Goal: Navigation & Orientation: Find specific page/section

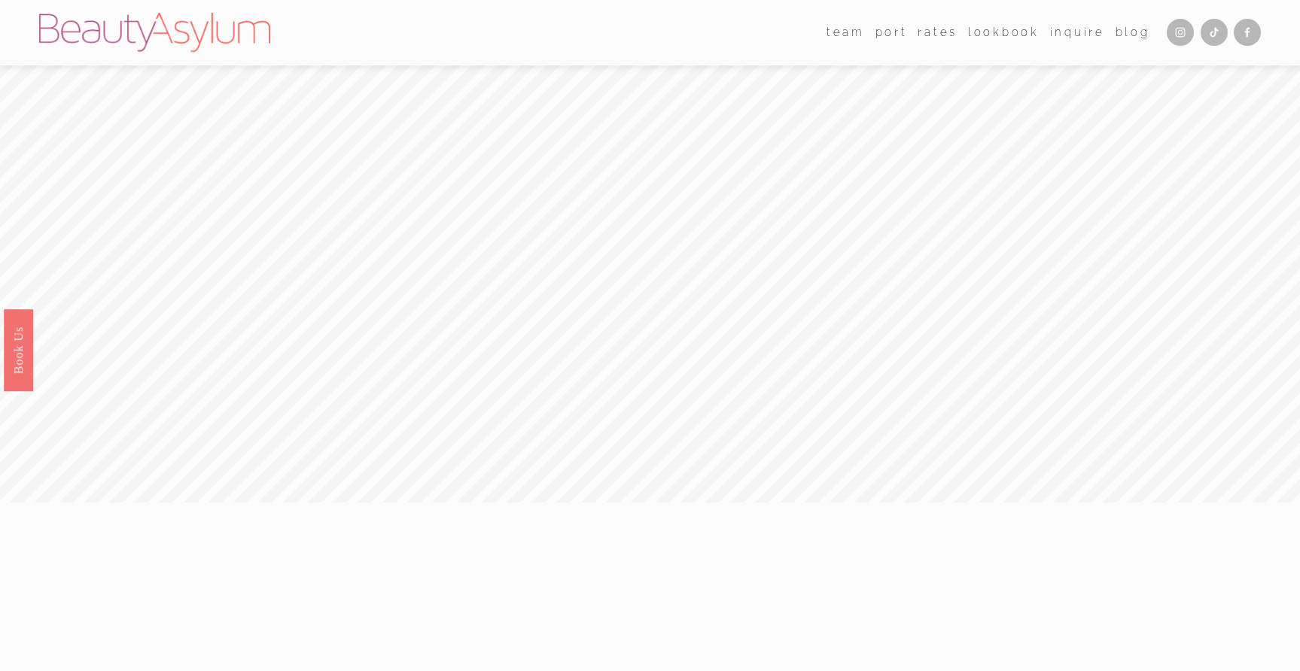
click at [841, 23] on span "team" at bounding box center [845, 33] width 38 height 20
click at [841, 29] on span "team" at bounding box center [845, 33] width 38 height 20
click at [0, 0] on link "[GEOGRAPHIC_DATA]" at bounding box center [0, 0] width 0 height 0
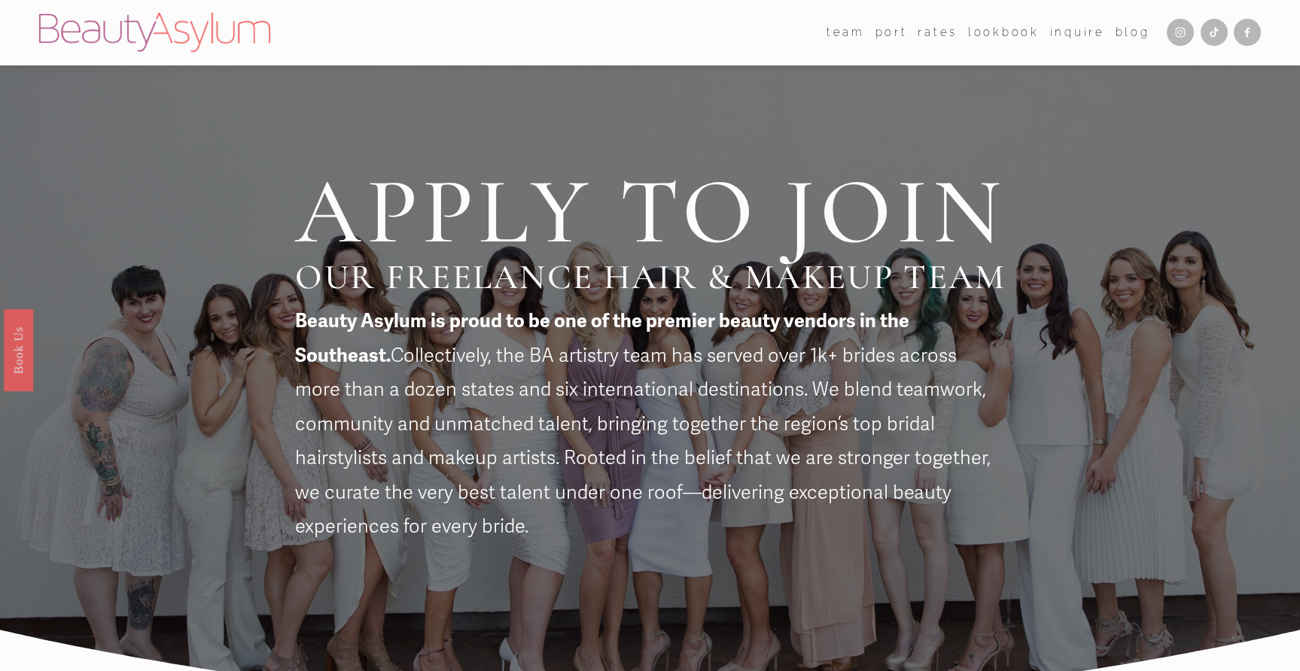
click at [882, 26] on link "port" at bounding box center [891, 32] width 32 height 23
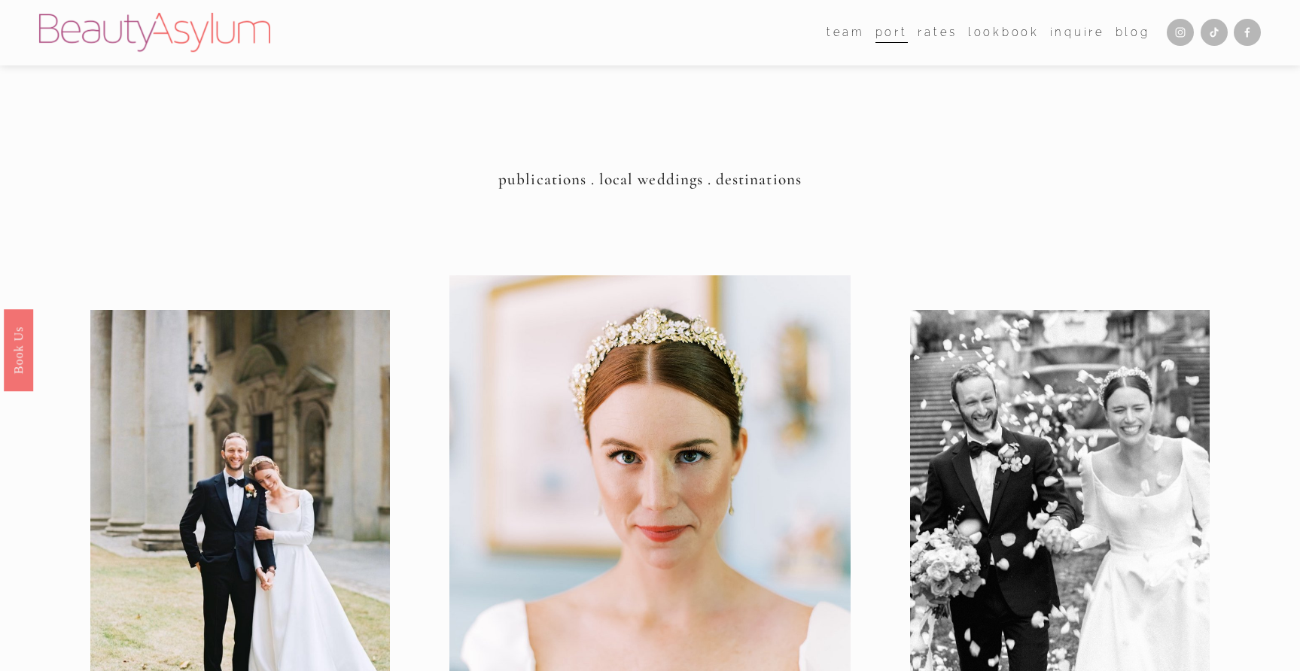
click at [860, 29] on span "team" at bounding box center [845, 33] width 38 height 20
click at [939, 50] on div "team Atlanta Charlotte Charleston Destination Meet Jessica" at bounding box center [594, 32] width 1111 height 39
click at [941, 31] on link "Rates" at bounding box center [937, 32] width 40 height 23
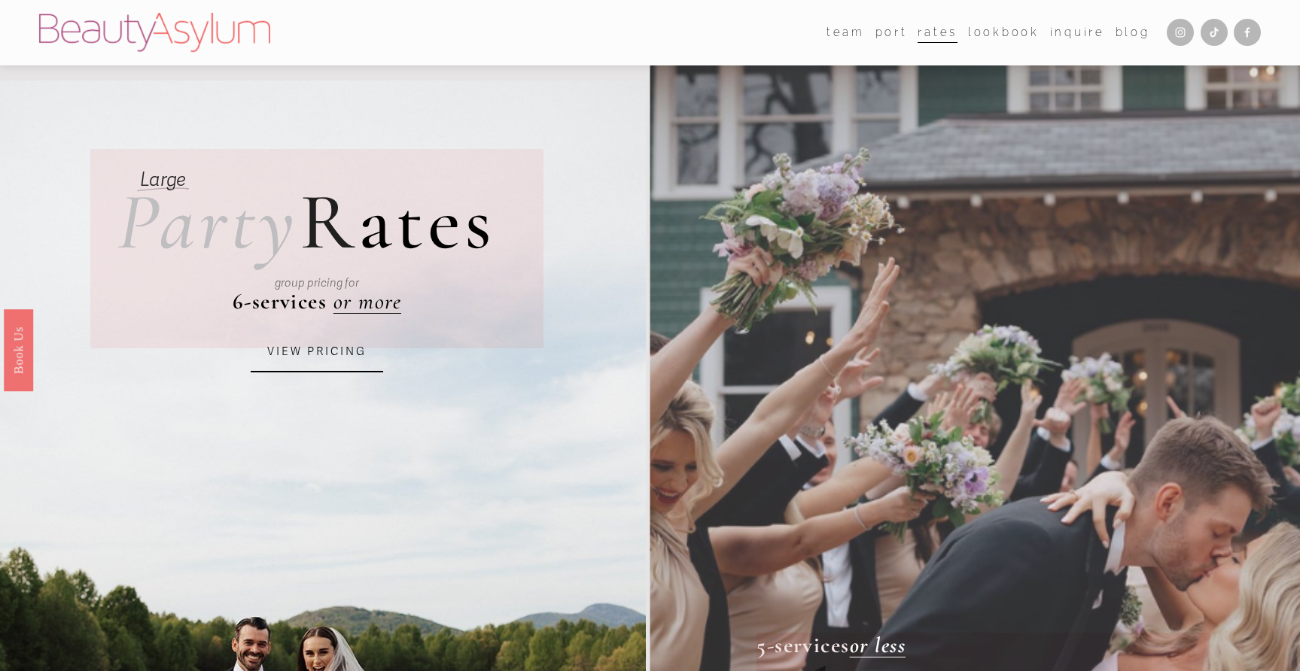
click at [999, 38] on link "Lookbook" at bounding box center [1004, 32] width 72 height 23
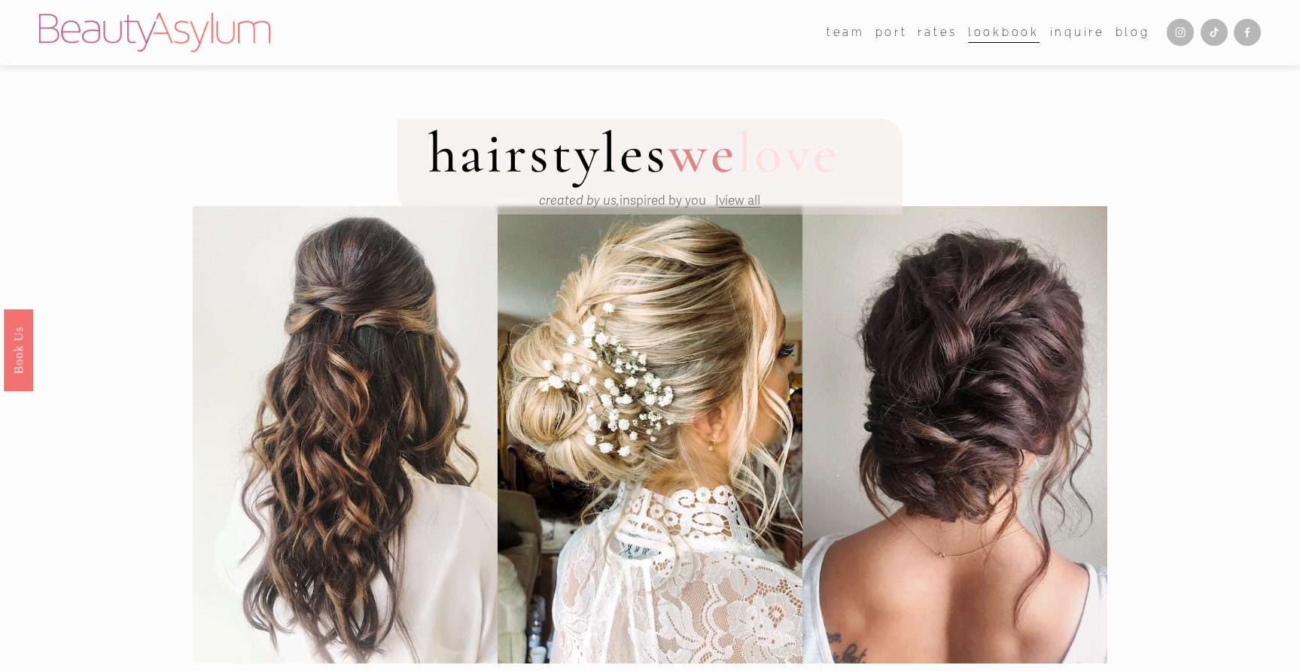
click at [1084, 29] on link "Inquire" at bounding box center [1077, 32] width 55 height 23
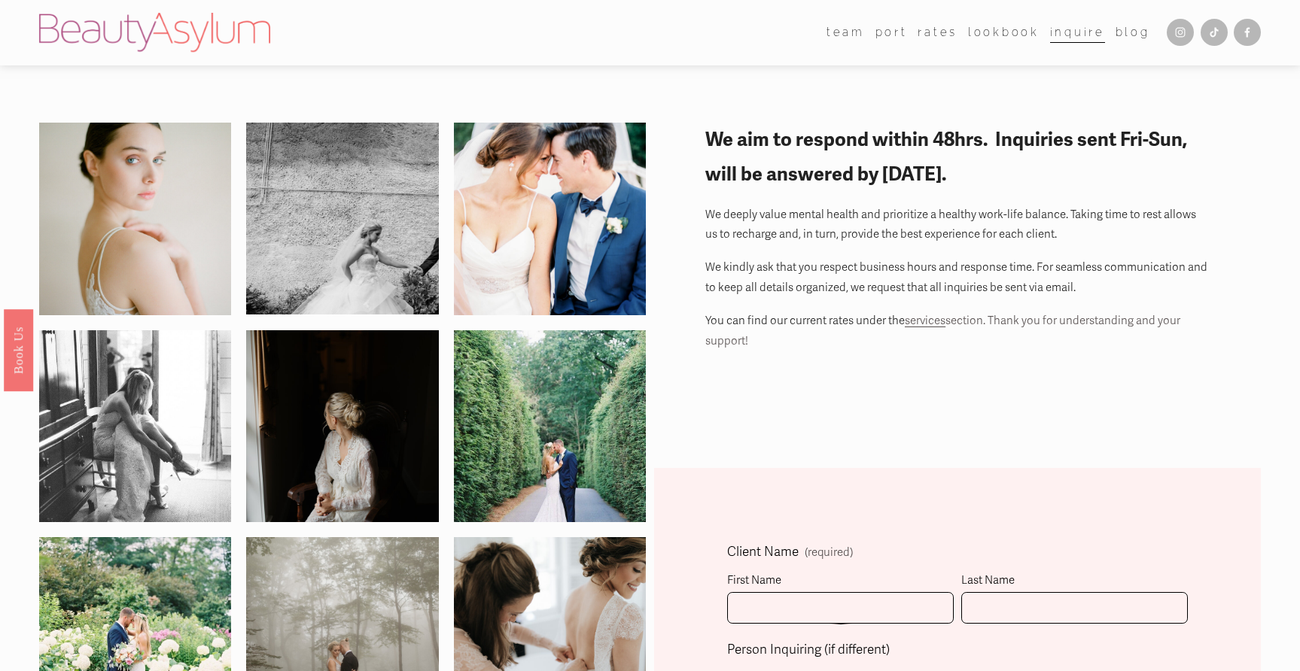
click at [1130, 32] on link "Blog" at bounding box center [1132, 32] width 35 height 23
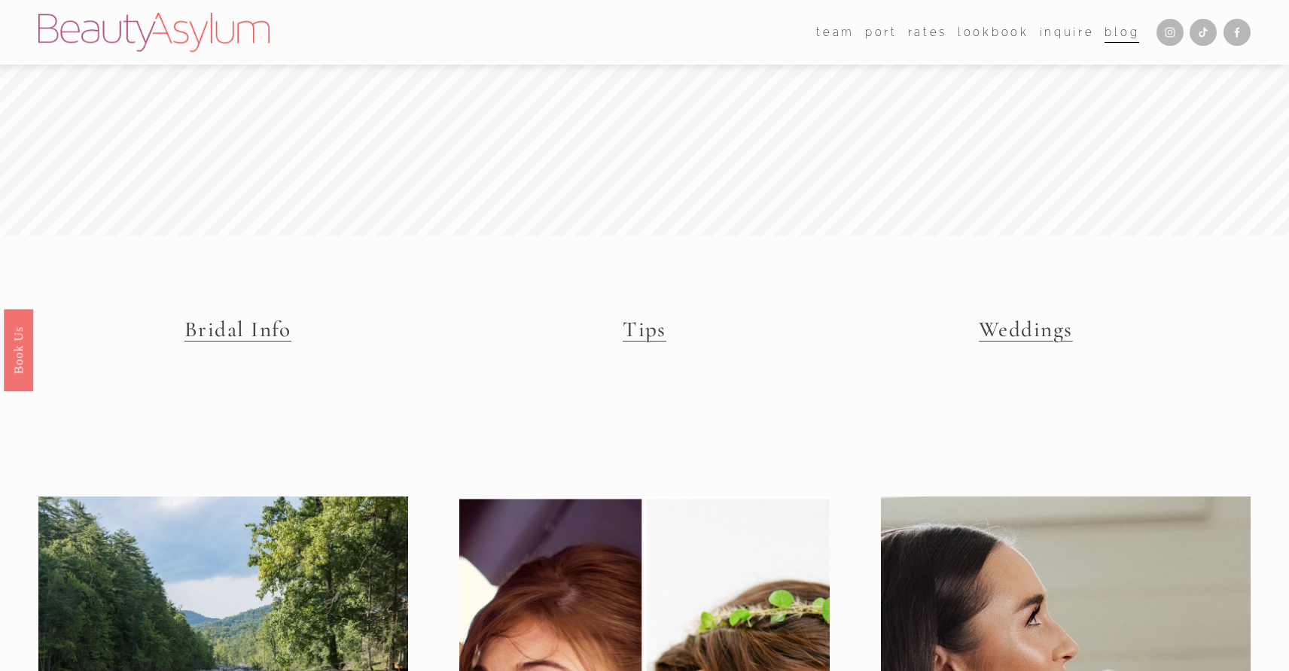
click at [847, 35] on span "team" at bounding box center [835, 33] width 38 height 20
click at [882, 32] on link "port" at bounding box center [881, 32] width 32 height 23
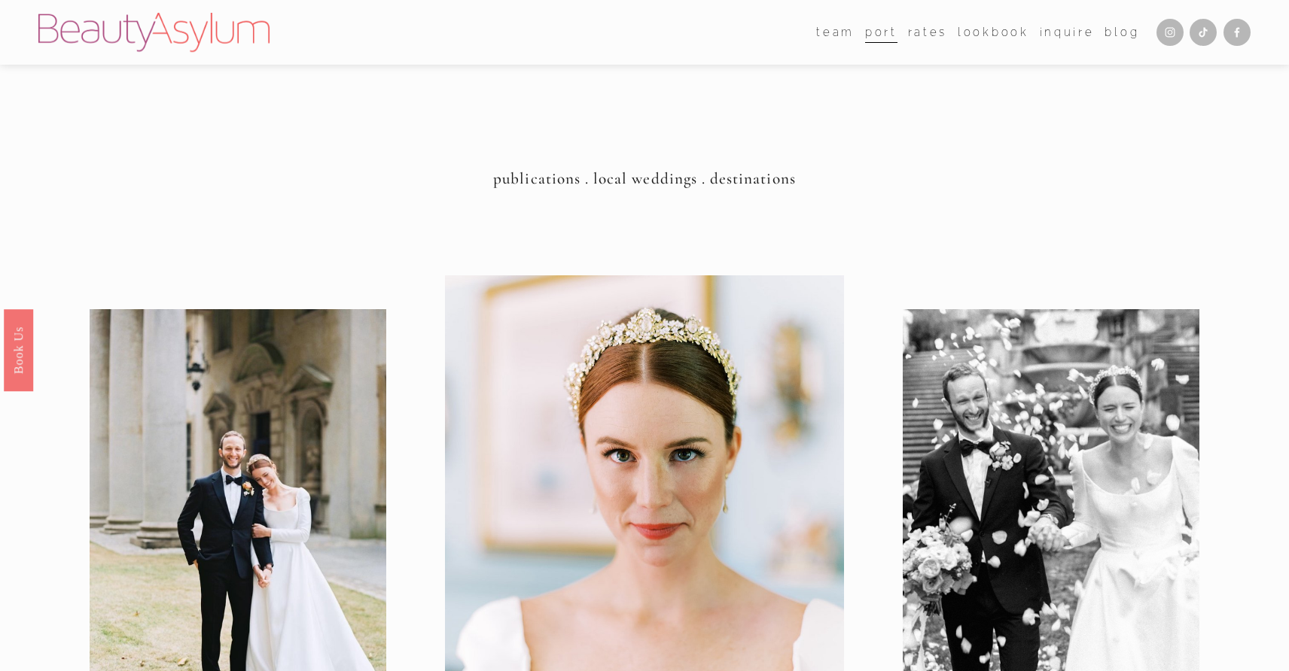
click at [236, 35] on img at bounding box center [153, 32] width 231 height 39
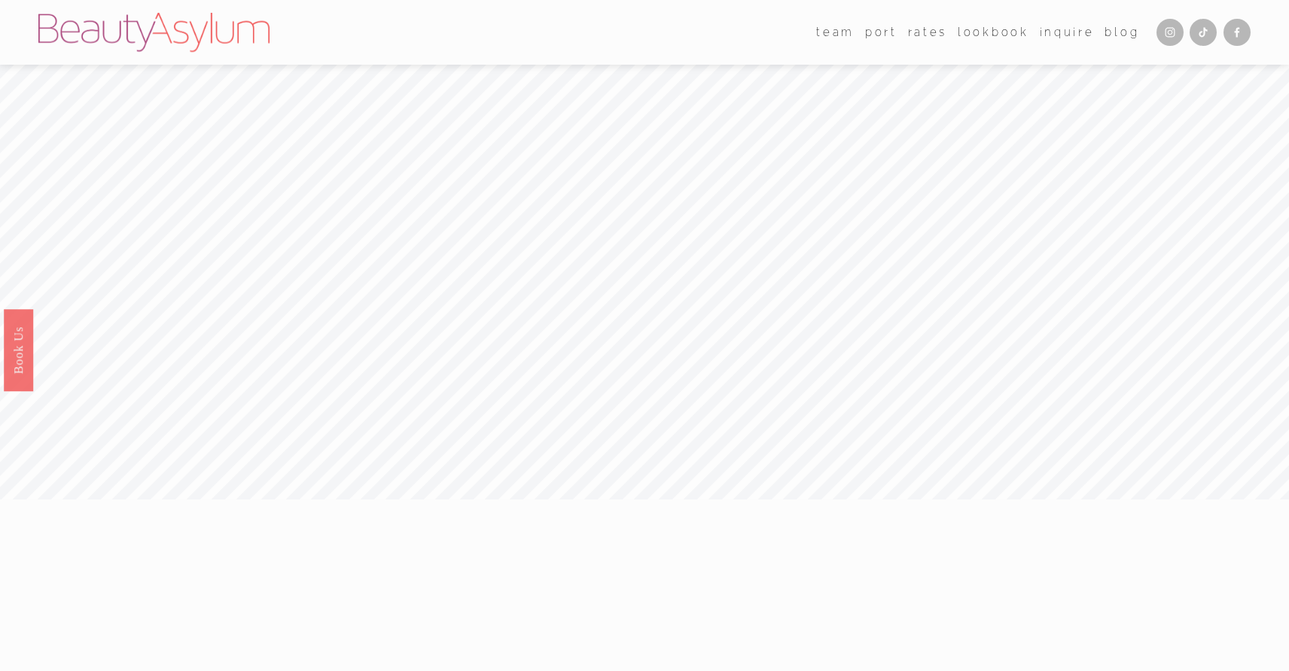
click at [928, 36] on link "Rates" at bounding box center [928, 32] width 40 height 23
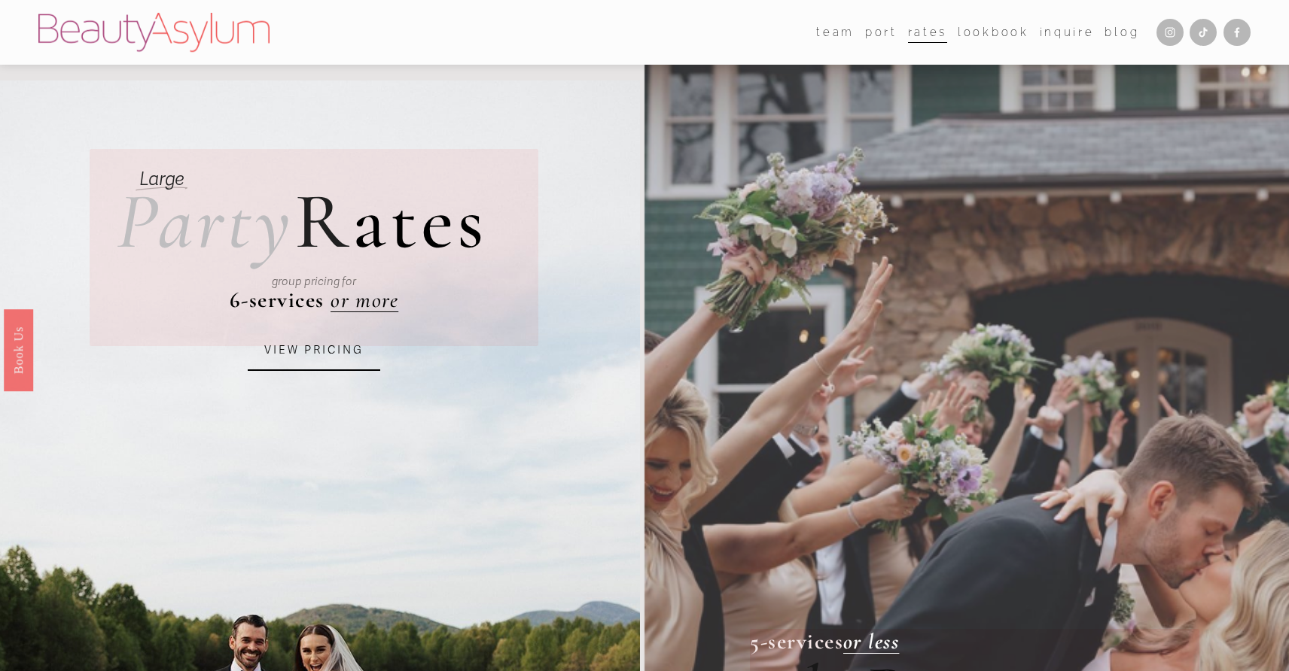
click at [847, 37] on span "team" at bounding box center [835, 33] width 38 height 20
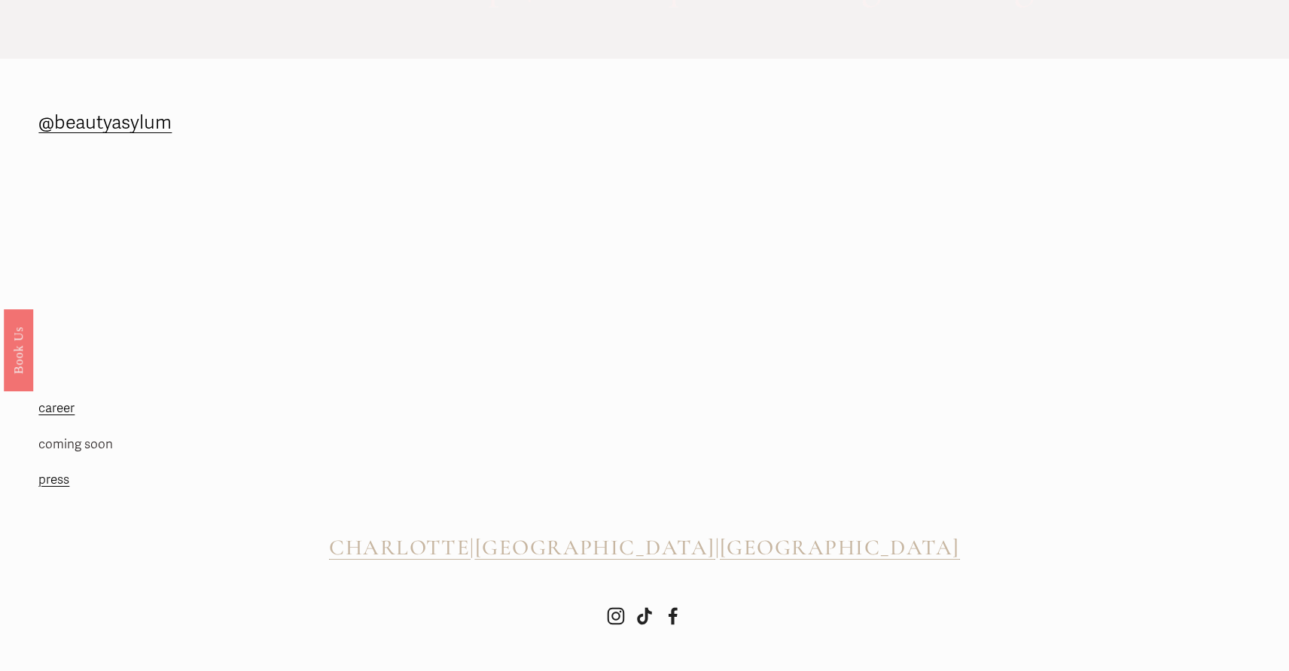
scroll to position [1413, 0]
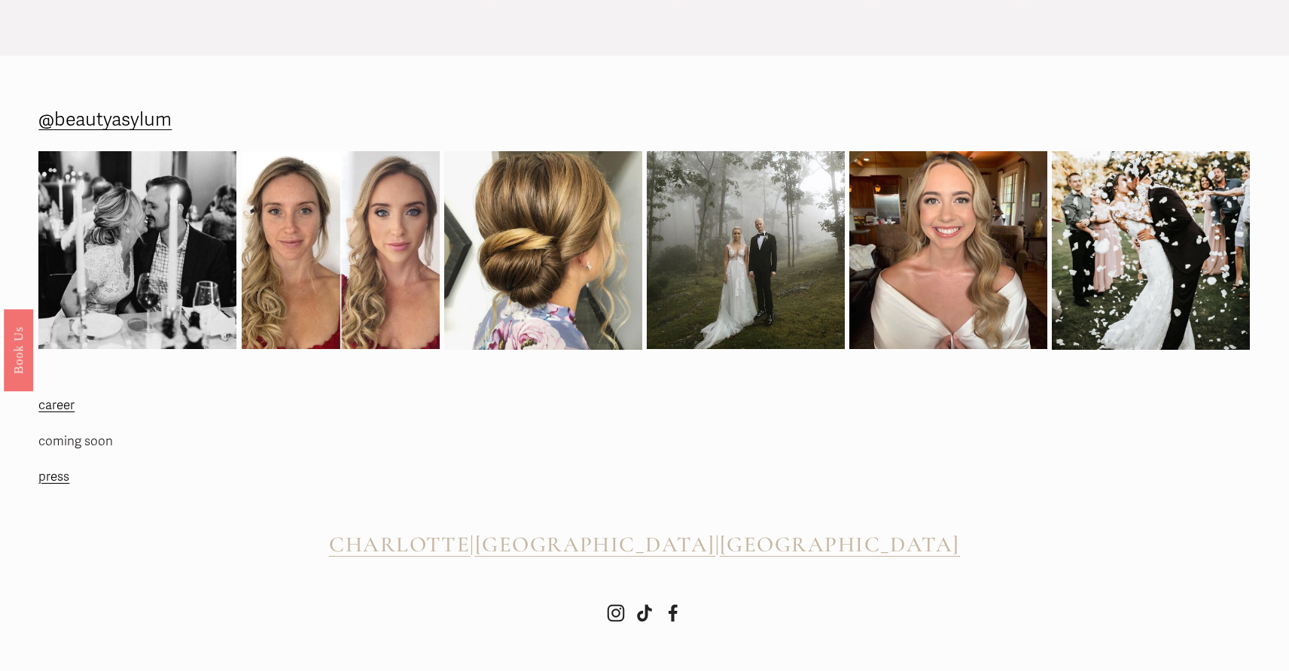
click at [56, 482] on link "press" at bounding box center [53, 477] width 31 height 23
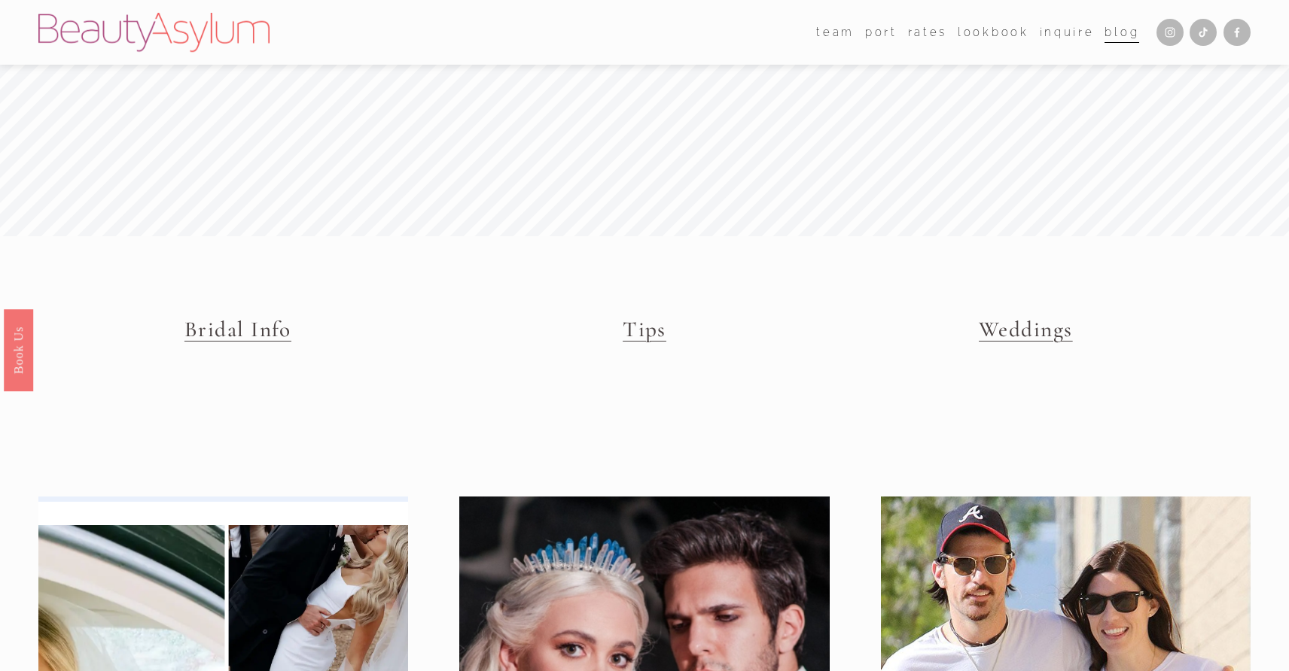
click at [839, 39] on span "team" at bounding box center [835, 33] width 38 height 20
click at [0, 0] on link "[GEOGRAPHIC_DATA]" at bounding box center [0, 0] width 0 height 0
